Goal: Communication & Community: Answer question/provide support

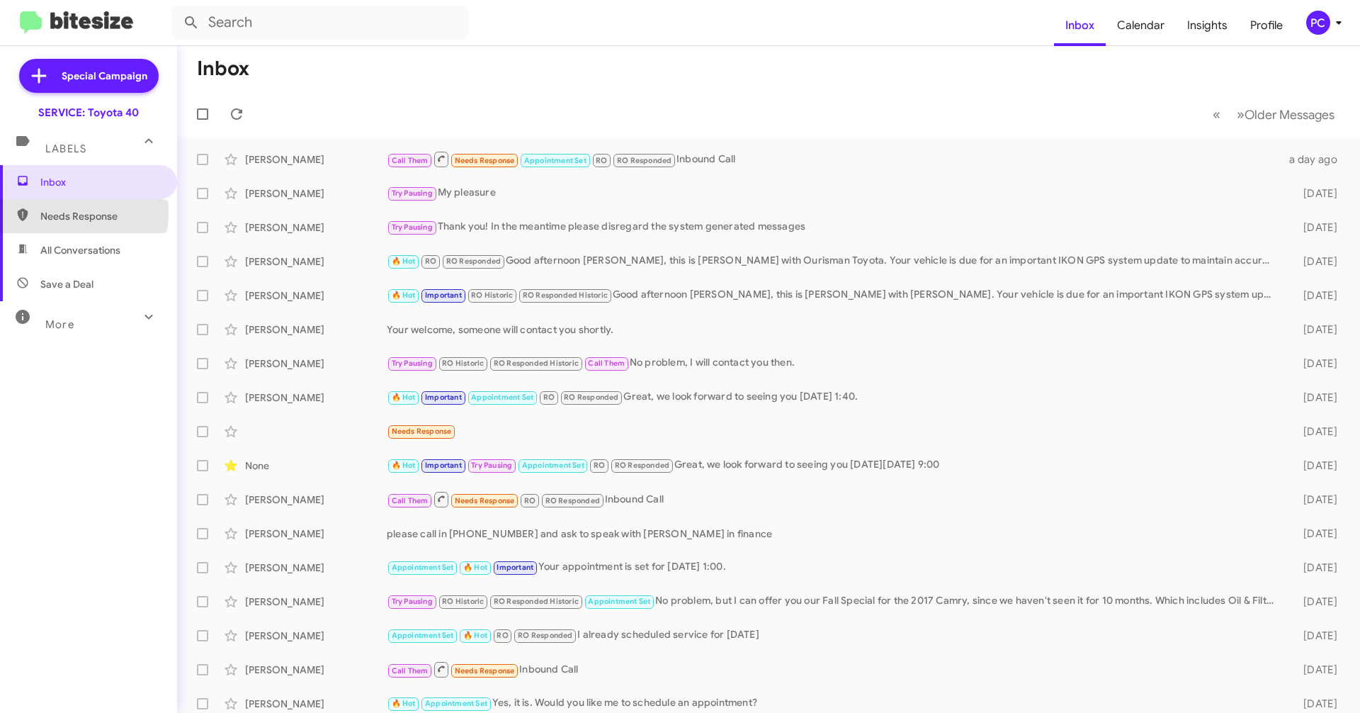
click at [55, 213] on span "Needs Response" at bounding box center [100, 216] width 120 height 14
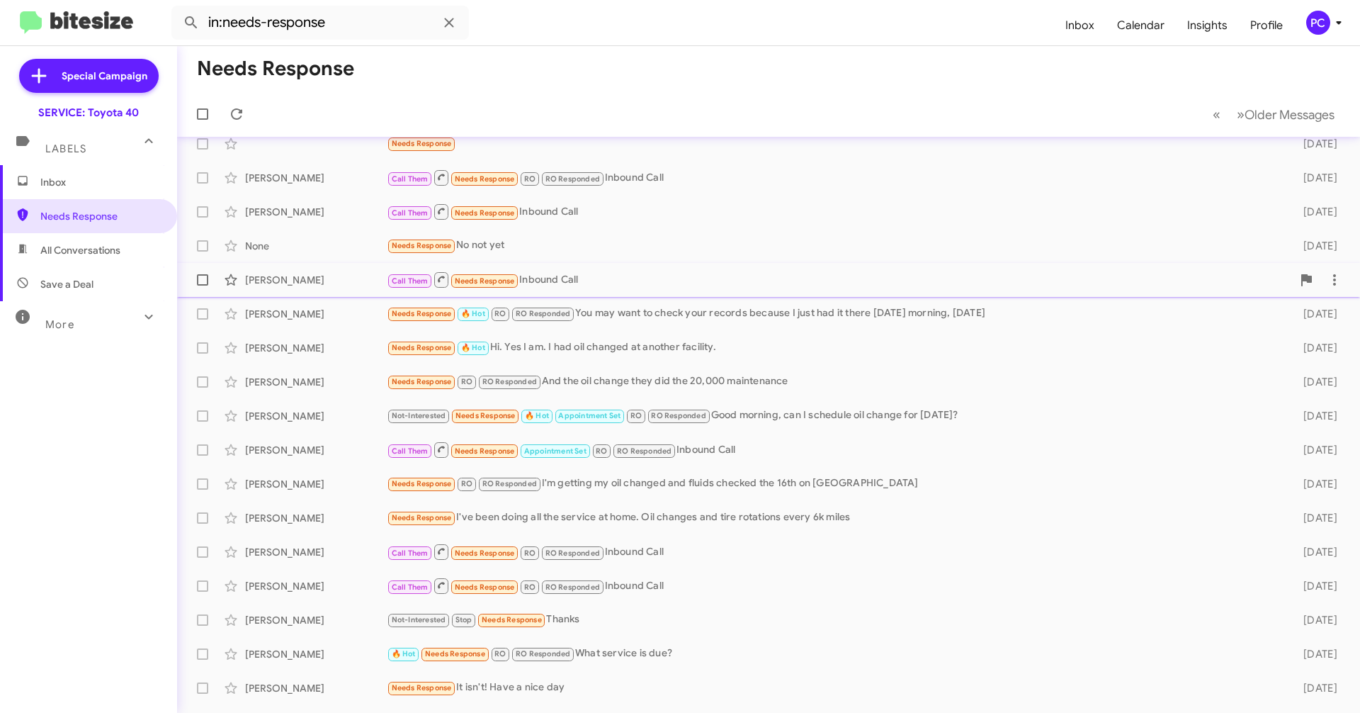
scroll to position [110, 0]
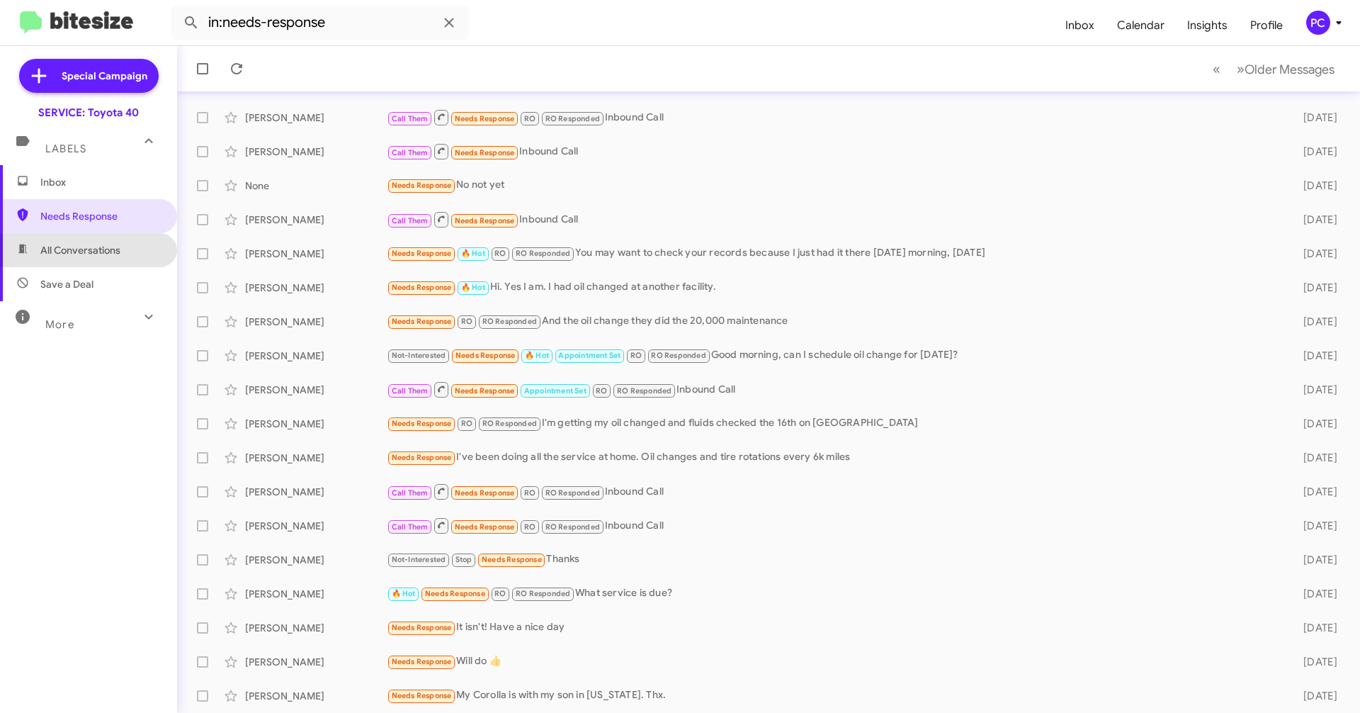
click at [107, 249] on span "All Conversations" at bounding box center [80, 250] width 80 height 14
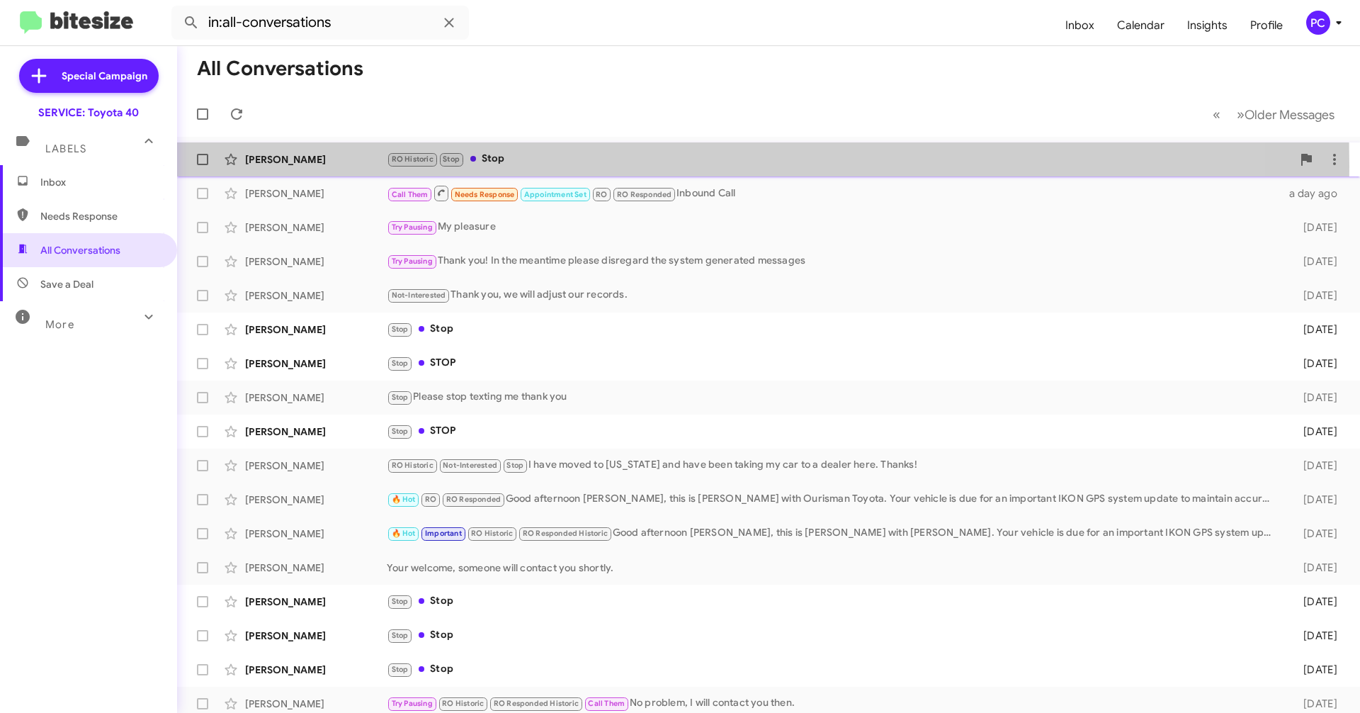
click at [317, 166] on div "[PERSON_NAME] RO Historic Stop Stop 39 minutes ago" at bounding box center [768, 159] width 1160 height 28
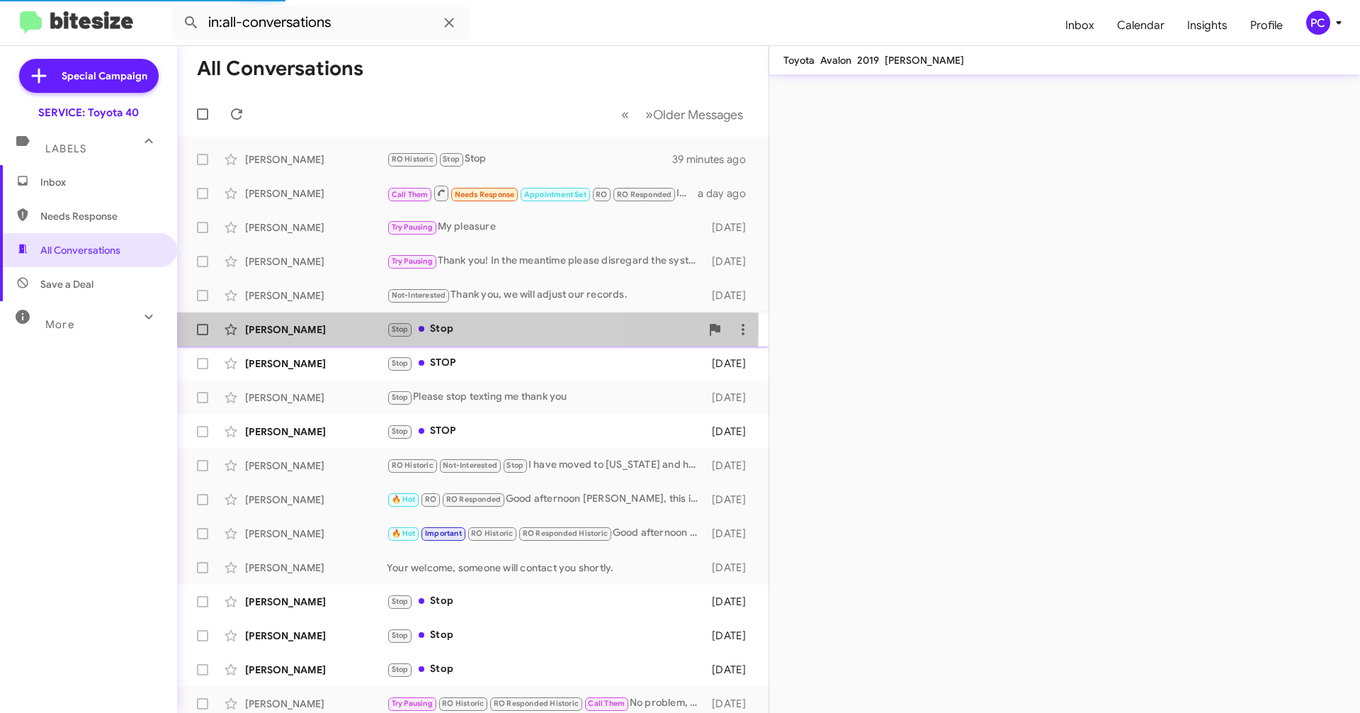
click at [330, 300] on div "[PERSON_NAME]" at bounding box center [316, 329] width 142 height 14
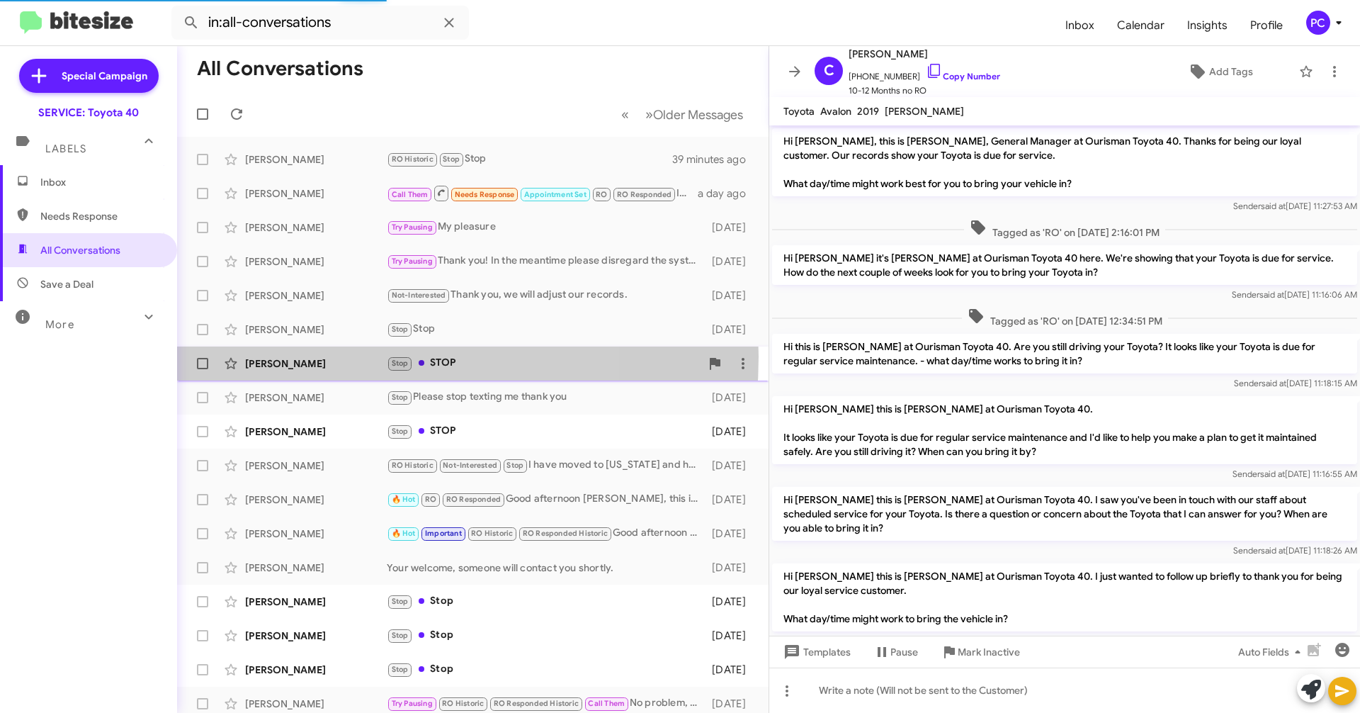
click at [329, 300] on div "[PERSON_NAME]" at bounding box center [316, 363] width 142 height 14
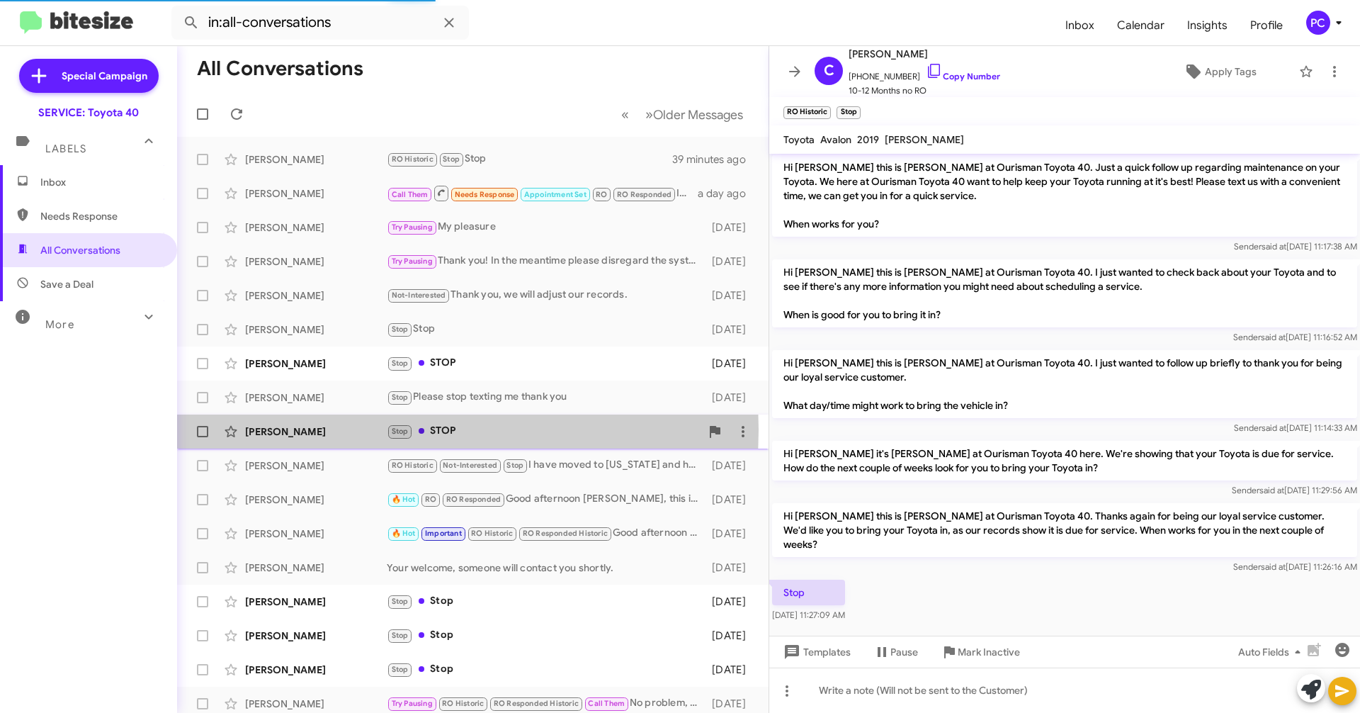
click at [334, 300] on div "[PERSON_NAME]" at bounding box center [316, 431] width 142 height 14
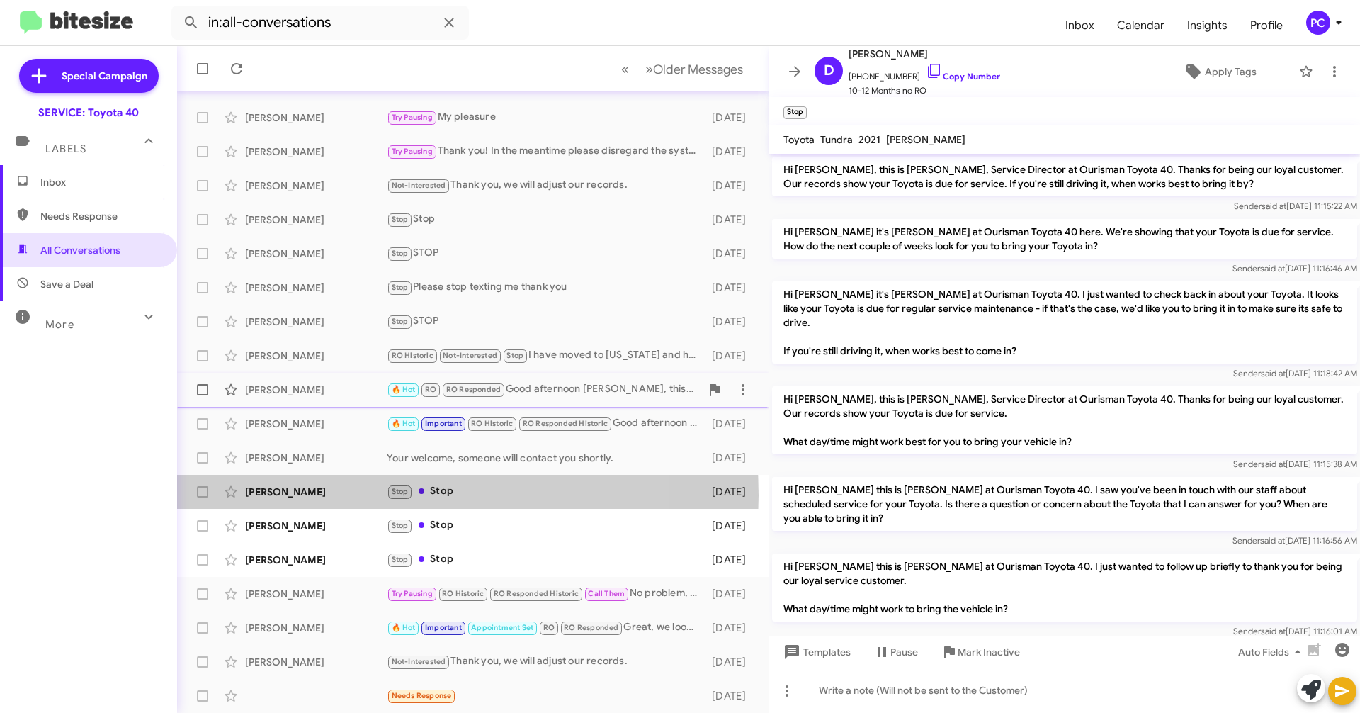
click at [353, 300] on div "[PERSON_NAME]" at bounding box center [316, 492] width 142 height 14
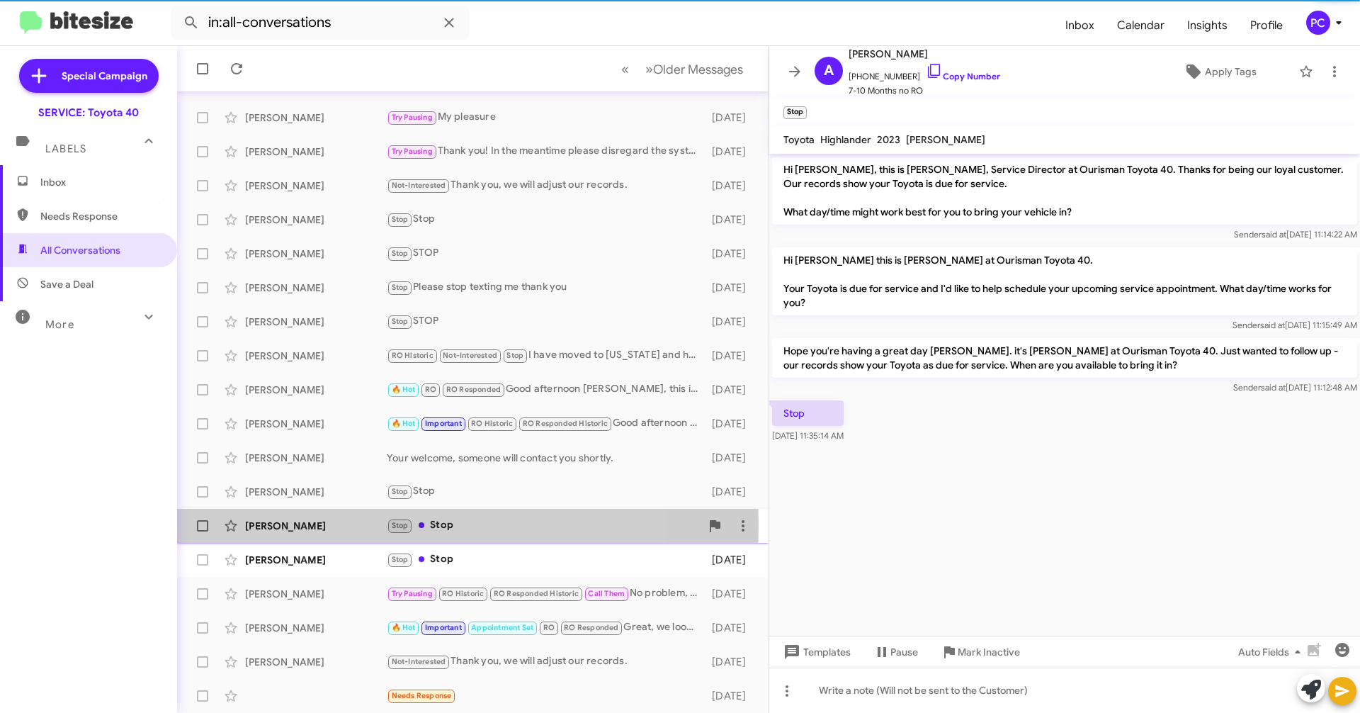
click at [352, 300] on div "[PERSON_NAME]" at bounding box center [316, 526] width 142 height 14
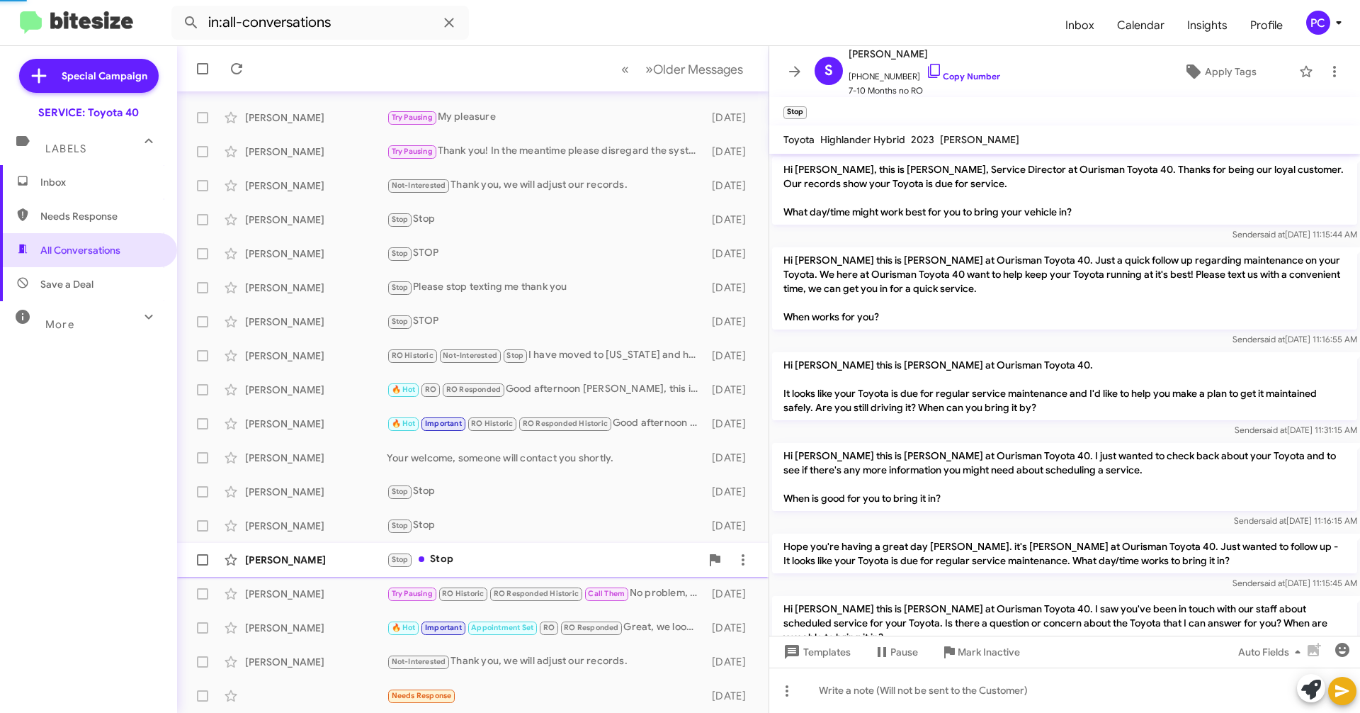
scroll to position [691, 0]
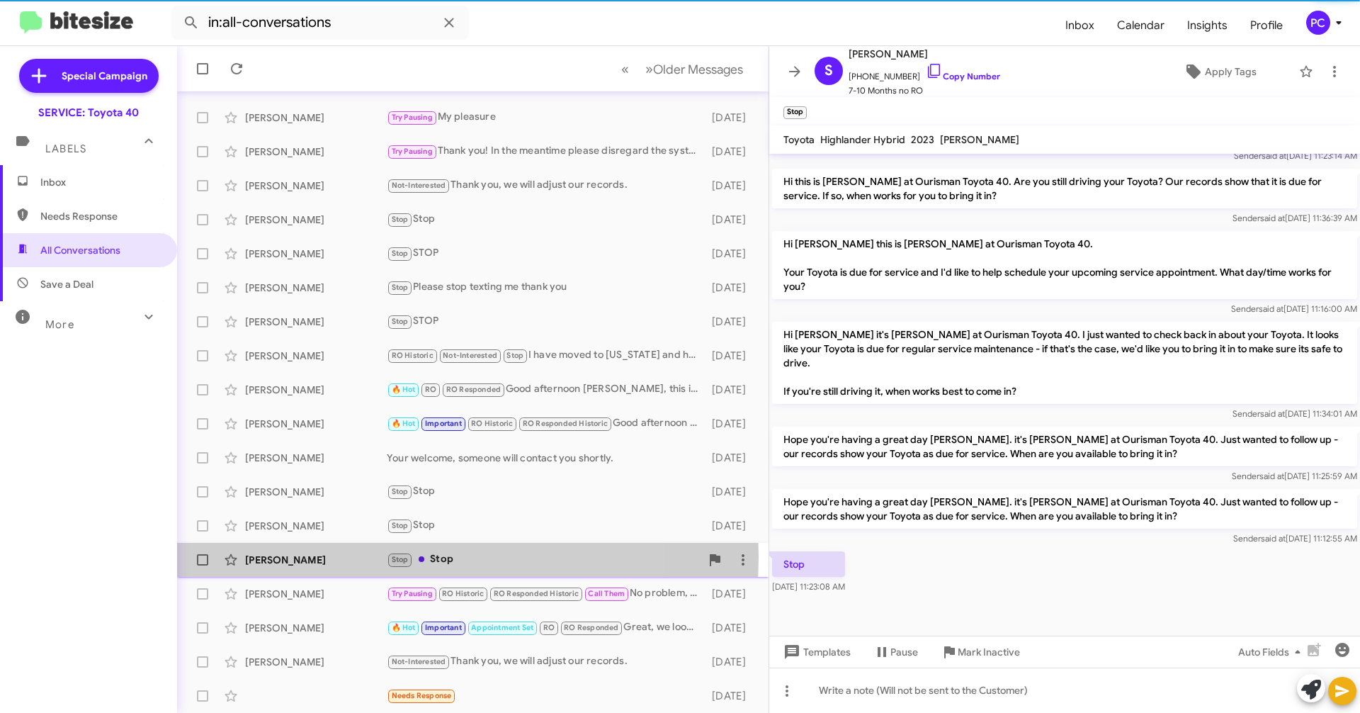
click at [351, 300] on div "[PERSON_NAME]" at bounding box center [316, 560] width 142 height 14
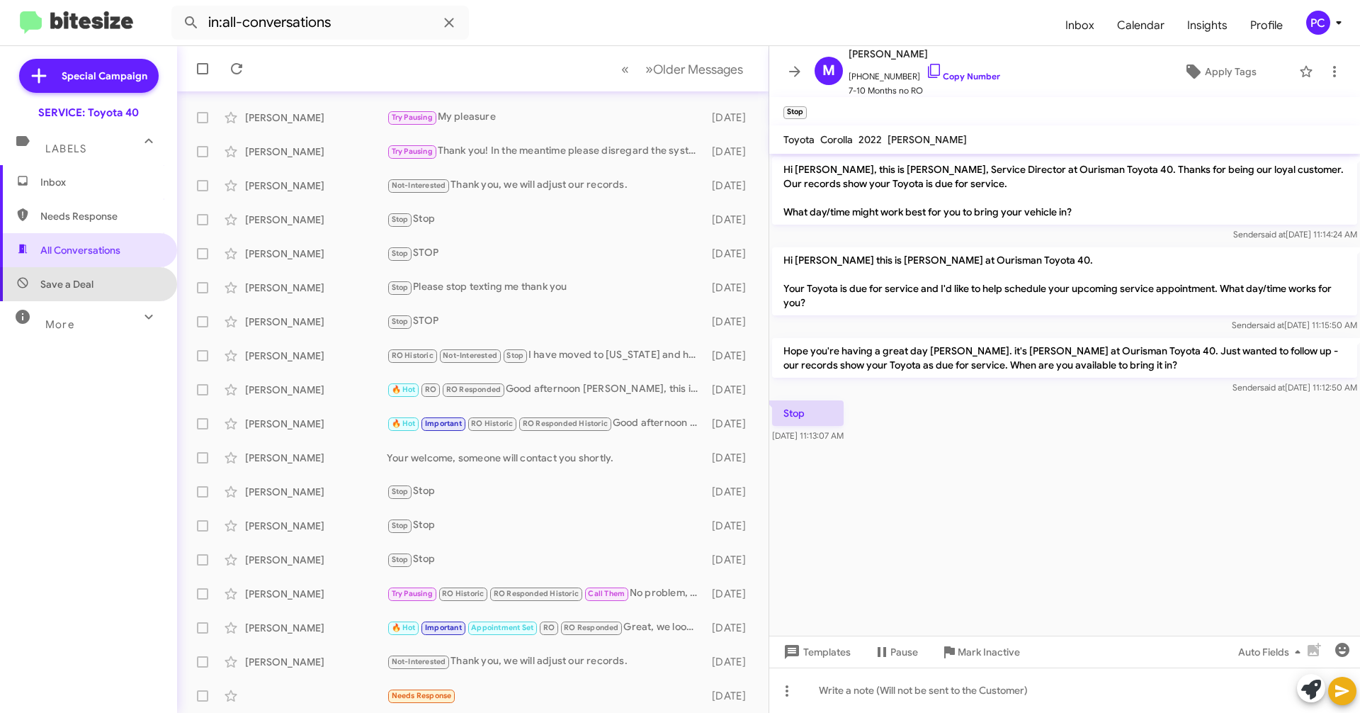
click at [89, 283] on span "Save a Deal" at bounding box center [66, 284] width 53 height 14
type input "in:not-interested"
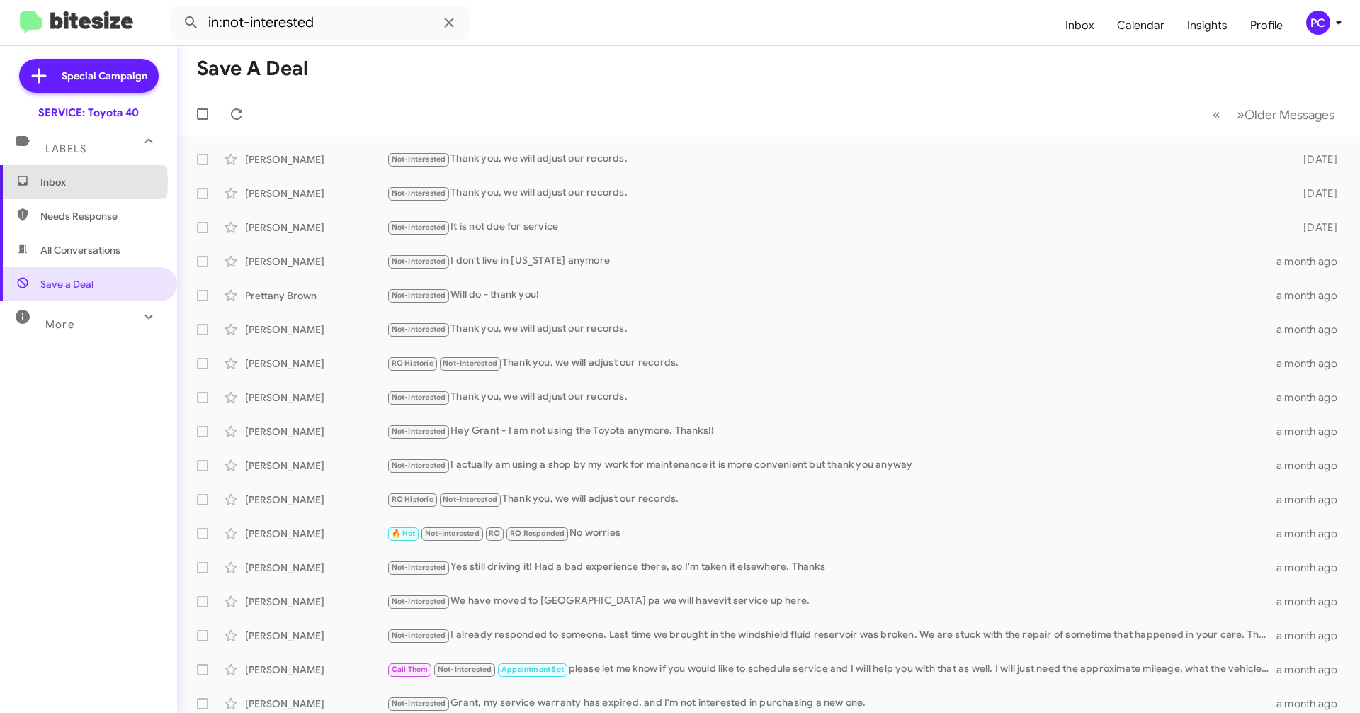
click at [46, 181] on span "Inbox" at bounding box center [100, 182] width 120 height 14
